Goal: Find specific page/section: Find specific page/section

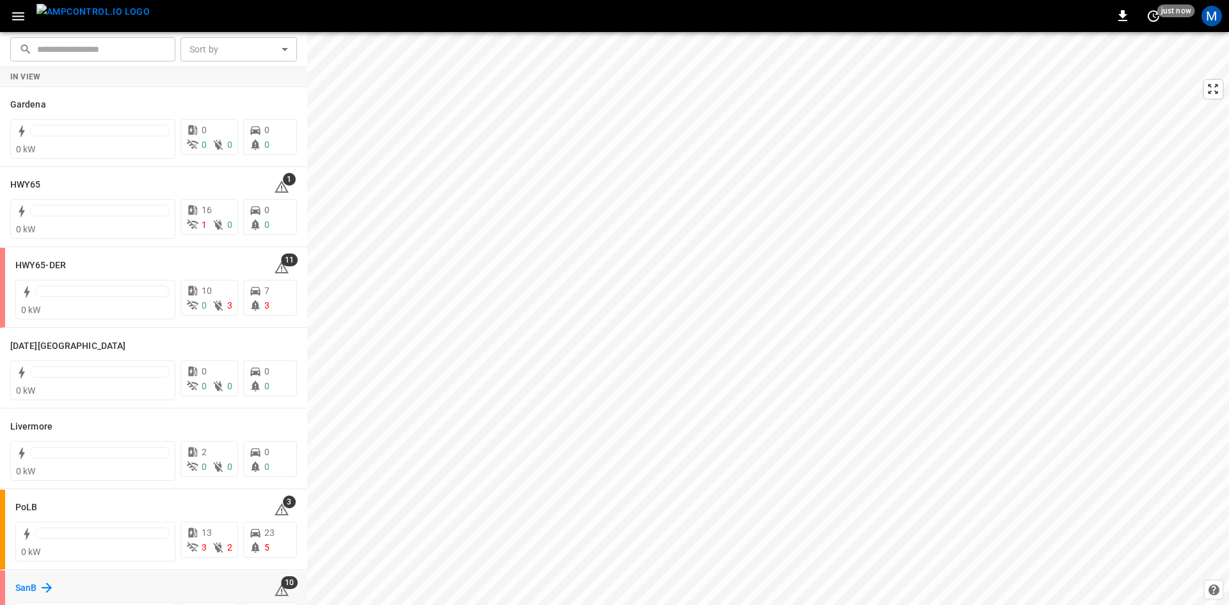
click at [26, 582] on h6 "SanB" at bounding box center [25, 588] width 21 height 14
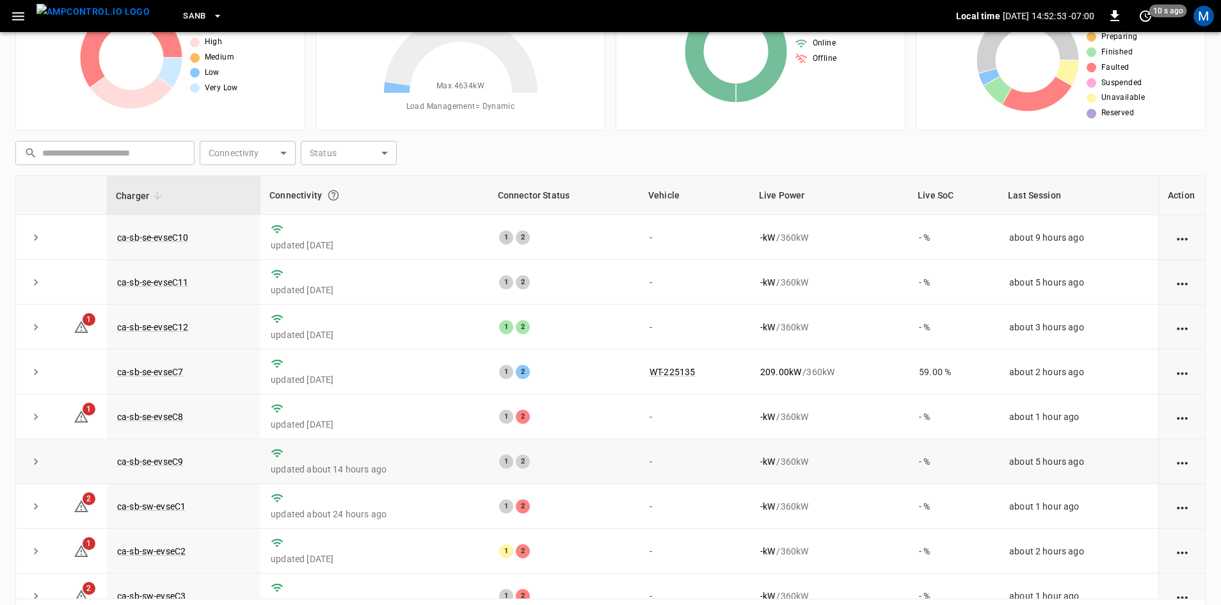
scroll to position [60, 0]
